Goal: Find specific page/section: Find specific page/section

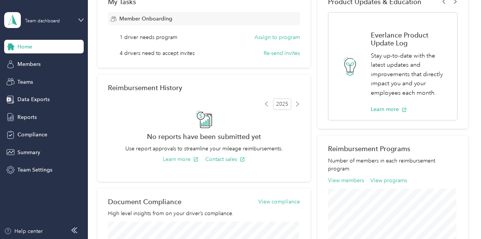
scroll to position [137, 0]
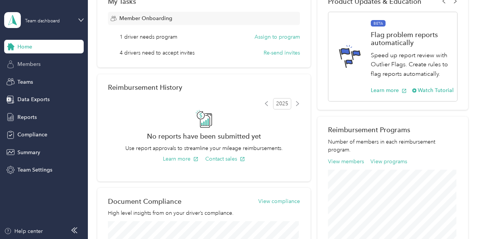
click at [36, 65] on span "Members" at bounding box center [28, 64] width 23 height 8
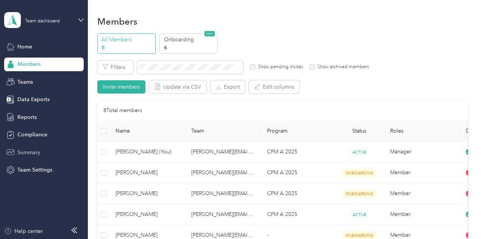
click at [38, 154] on span "Summary" at bounding box center [28, 153] width 23 height 8
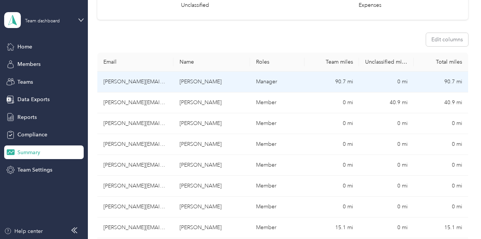
scroll to position [108, 0]
